Goal: Task Accomplishment & Management: Use online tool/utility

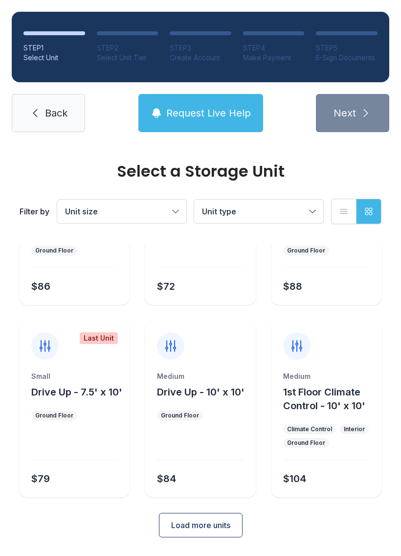
scroll to position [116, 0]
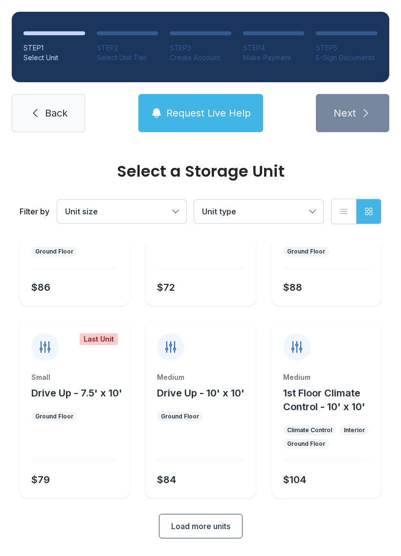
click at [215, 529] on span "Load more units" at bounding box center [200, 526] width 59 height 12
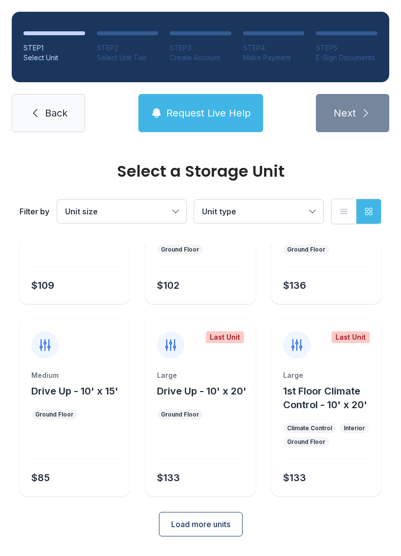
scroll to position [502, 0]
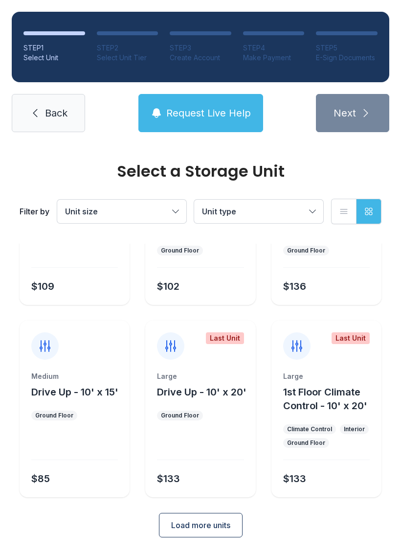
click at [58, 126] on link "Back" at bounding box center [48, 113] width 73 height 38
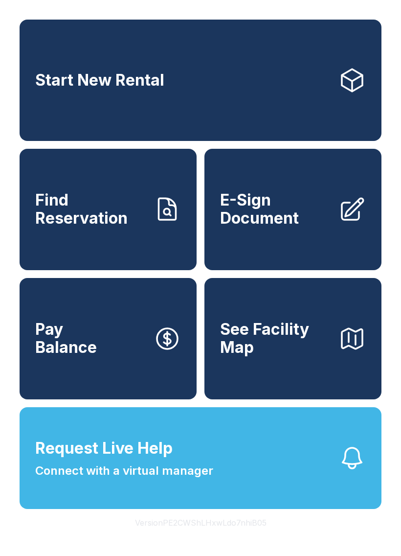
click at [167, 219] on icon at bounding box center [167, 209] width 17 height 22
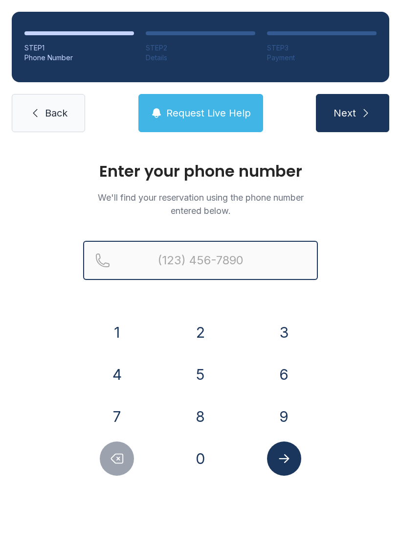
click at [215, 265] on input "Reservation phone number" at bounding box center [200, 260] width 235 height 39
type input "("
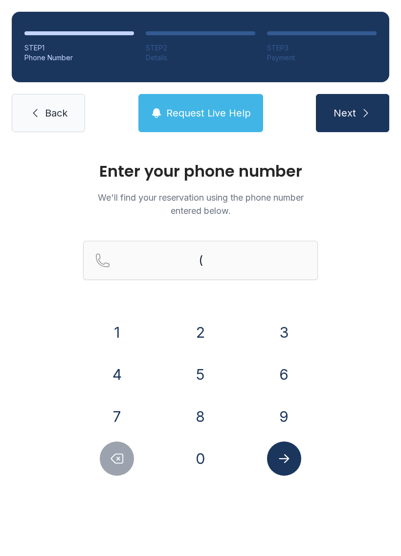
click at [40, 119] on link "Back" at bounding box center [48, 113] width 73 height 38
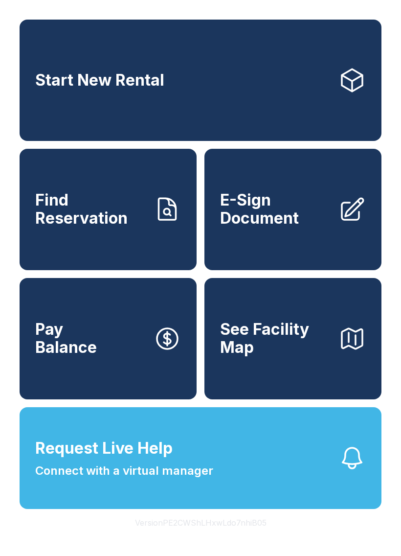
click at [340, 222] on icon at bounding box center [352, 209] width 27 height 27
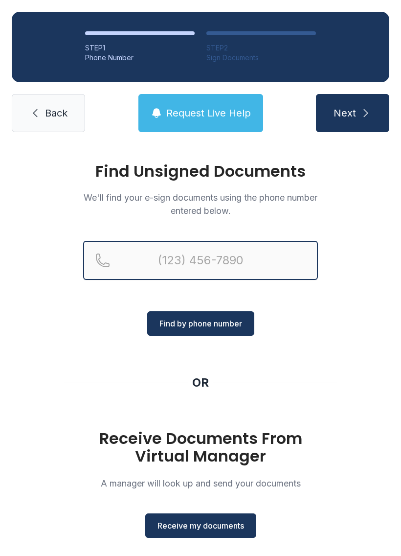
click at [225, 256] on input "Reservation phone number" at bounding box center [200, 260] width 235 height 39
type input "[PHONE_NUMBER]"
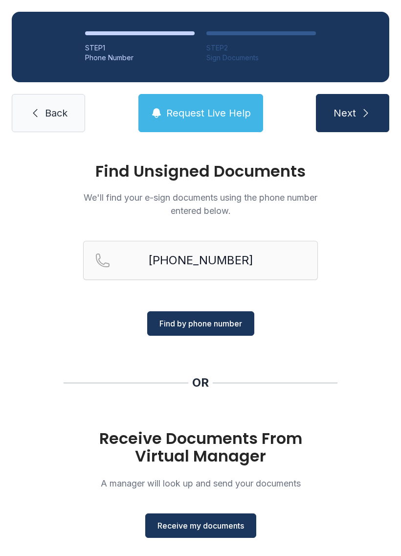
click at [358, 108] on button "Next" at bounding box center [352, 113] width 73 height 38
click at [230, 315] on button "Find by phone number" at bounding box center [200, 323] width 107 height 24
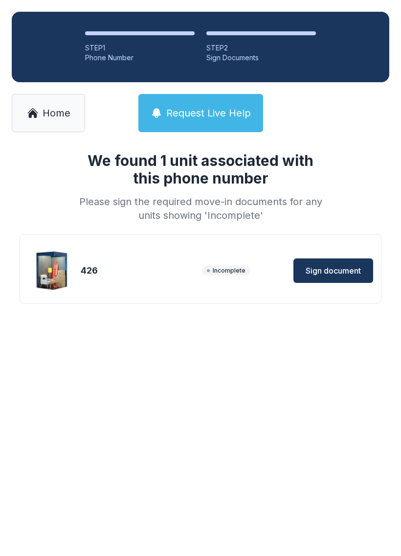
click at [337, 273] on span "Sign document" at bounding box center [333, 271] width 55 height 12
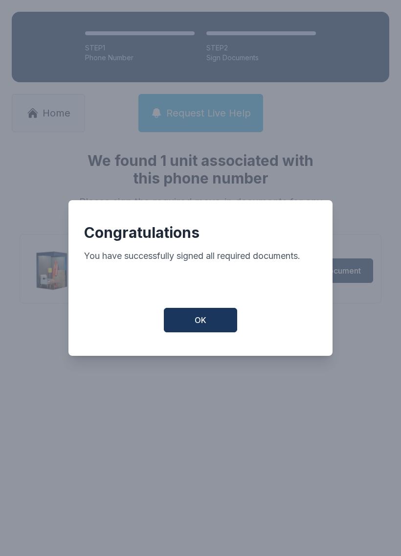
click at [218, 321] on button "OK" at bounding box center [200, 320] width 73 height 24
